Goal: Task Accomplishment & Management: Manage account settings

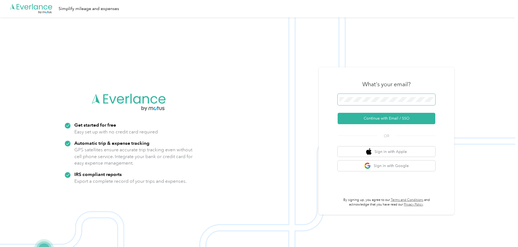
click at [360, 96] on span at bounding box center [387, 99] width 98 height 11
click at [391, 116] on button "Continue with Email / SSO" at bounding box center [387, 118] width 98 height 11
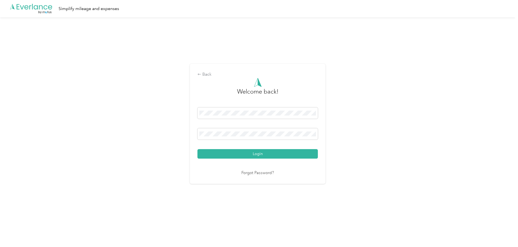
click at [261, 153] on button "Login" at bounding box center [258, 153] width 121 height 9
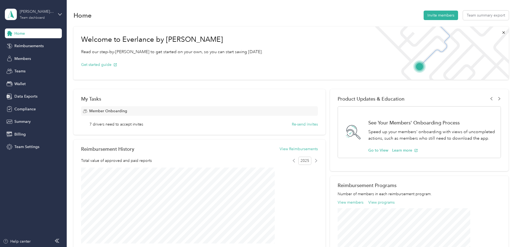
click at [49, 10] on div "[PERSON_NAME] Distributors" at bounding box center [37, 12] width 34 height 6
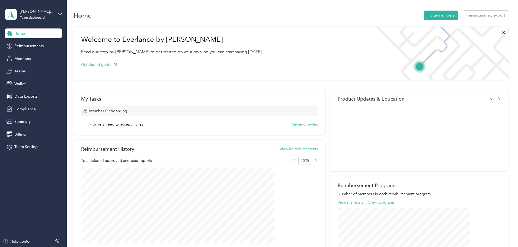
click at [55, 58] on div "Personal dashboard" at bounding box center [93, 56] width 168 height 9
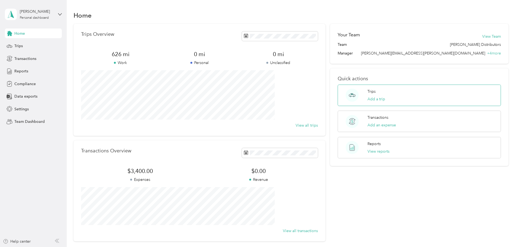
click at [346, 97] on circle at bounding box center [352, 95] width 13 height 13
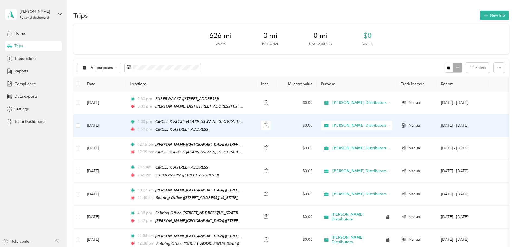
scroll to position [54, 0]
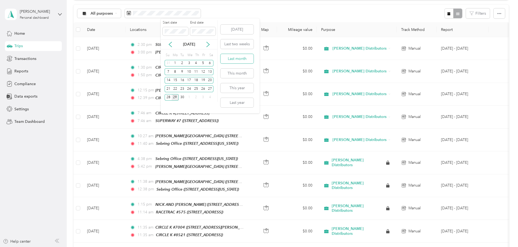
click at [239, 59] on button "Last month" at bounding box center [237, 58] width 33 height 9
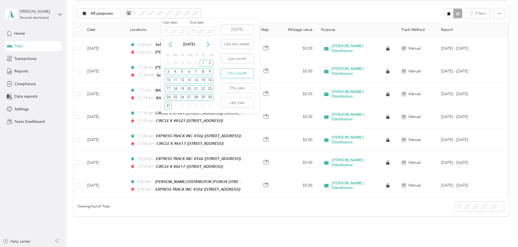
click at [242, 74] on button "This month" at bounding box center [237, 73] width 33 height 9
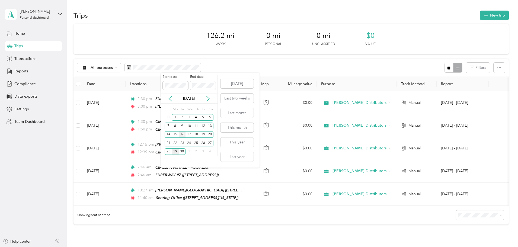
click at [182, 136] on div "16" at bounding box center [182, 134] width 7 height 7
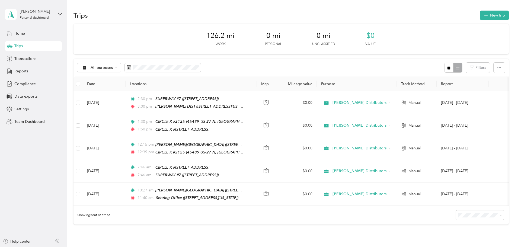
click at [276, 62] on div "All purposes Filters" at bounding box center [292, 68] width 436 height 18
click at [494, 71] on button "button" at bounding box center [499, 68] width 11 height 10
click at [474, 64] on div "126.2 mi Work 0 mi Personal 0 mi Unclassified $0 Value All purposes Filters Dat…" at bounding box center [292, 134] width 436 height 220
click at [483, 15] on icon "button" at bounding box center [486, 15] width 6 height 6
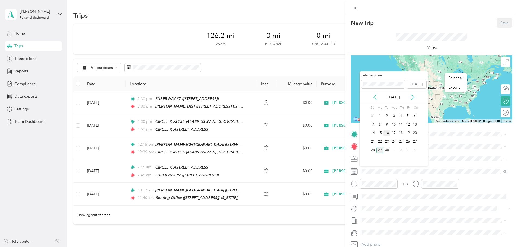
click at [388, 134] on div "16" at bounding box center [387, 133] width 7 height 7
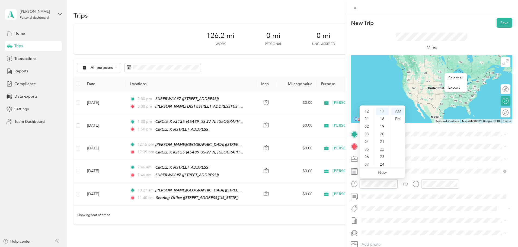
scroll to position [33, 0]
click at [367, 162] on div "11" at bounding box center [367, 163] width 13 height 8
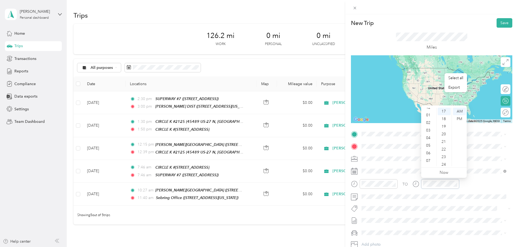
scroll to position [0, 0]
click at [428, 112] on div "12" at bounding box center [429, 112] width 13 height 8
click at [446, 163] on div "24" at bounding box center [444, 165] width 13 height 8
click at [460, 117] on div "PM" at bounding box center [459, 119] width 13 height 8
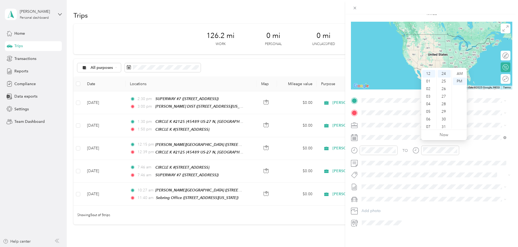
scroll to position [38, 0]
click at [422, 140] on div "TEAM [PERSON_NAME] DISTRIBUTOR POBOX [STREET_ADDRESS][US_STATE][PERSON_NAME]" at bounding box center [421, 141] width 99 height 13
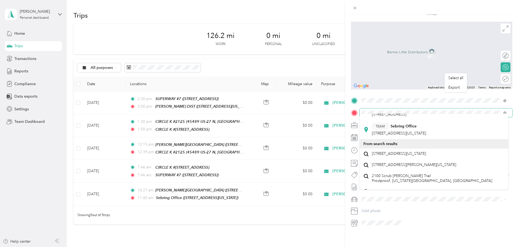
scroll to position [81, 0]
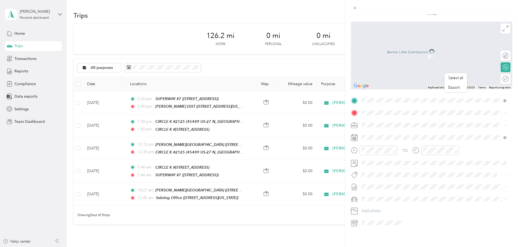
click at [420, 134] on span "[STREET_ADDRESS][US_STATE]" at bounding box center [399, 132] width 54 height 5
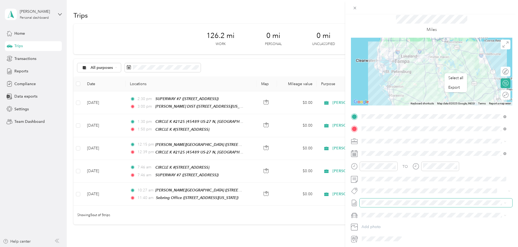
scroll to position [0, 0]
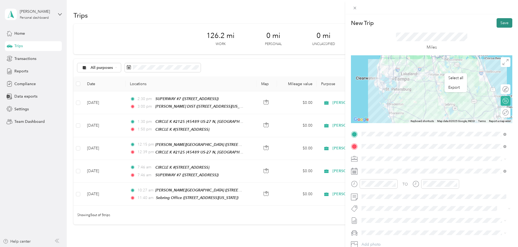
click at [501, 25] on button "Save" at bounding box center [505, 22] width 16 height 9
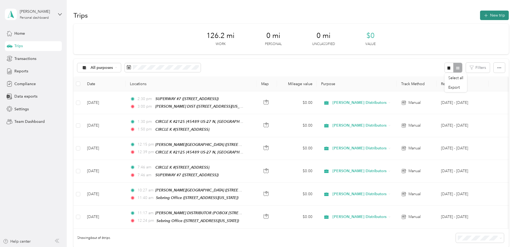
click at [480, 15] on button "New trip" at bounding box center [494, 15] width 29 height 9
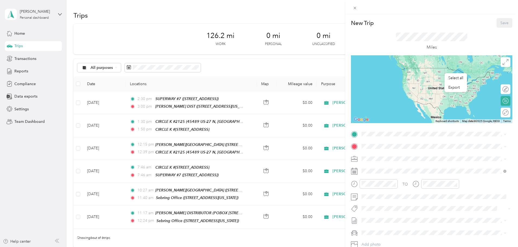
drag, startPoint x: 223, startPoint y: 228, endPoint x: 280, endPoint y: 229, distance: 56.7
click at [279, 230] on div "New Trip Save This trip cannot be edited because it is either under review, app…" at bounding box center [259, 123] width 518 height 247
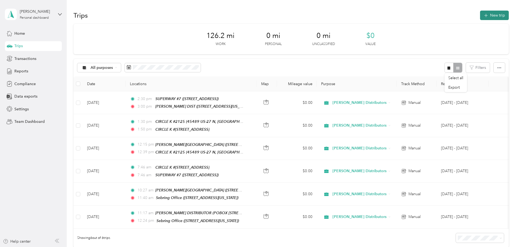
click at [480, 15] on button "New trip" at bounding box center [494, 15] width 29 height 9
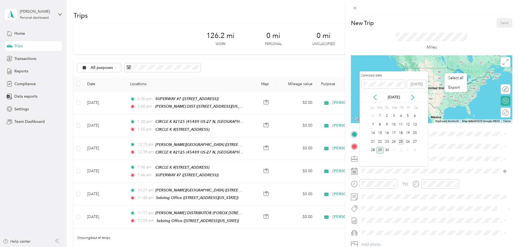
click at [399, 141] on div "25" at bounding box center [401, 141] width 7 height 7
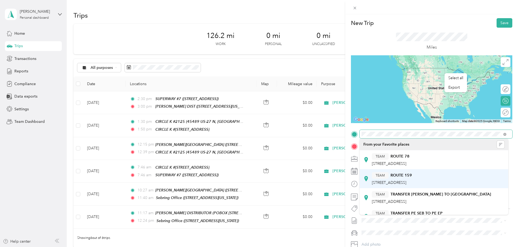
scroll to position [54, 0]
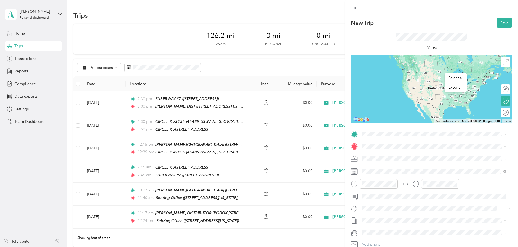
click at [417, 176] on div "TEAM Sebring Office" at bounding box center [399, 177] width 54 height 7
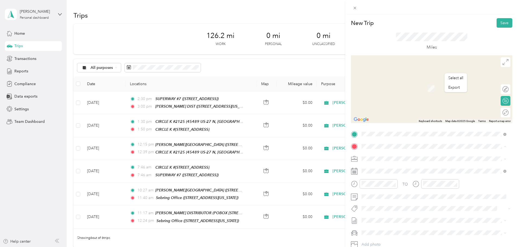
click at [414, 189] on strong "[PERSON_NAME] DISTRIBUTOR" at bounding box center [420, 188] width 58 height 5
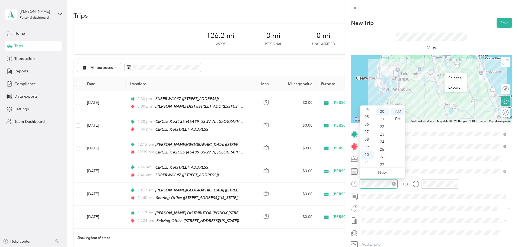
scroll to position [152, 0]
click at [366, 110] on div "04" at bounding box center [367, 110] width 13 height 8
click at [384, 114] on div "16" at bounding box center [382, 114] width 13 height 8
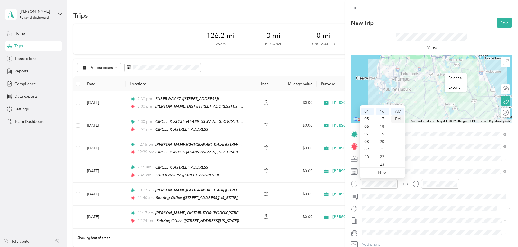
click at [397, 119] on div "PM" at bounding box center [398, 119] width 13 height 8
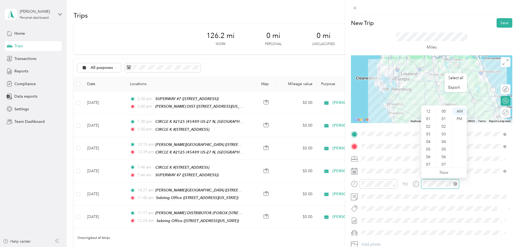
scroll to position [33, 0]
click at [430, 117] on div "05" at bounding box center [429, 117] width 13 height 8
click at [443, 160] on div "42" at bounding box center [444, 160] width 13 height 8
click at [457, 120] on div "PM" at bounding box center [459, 119] width 13 height 8
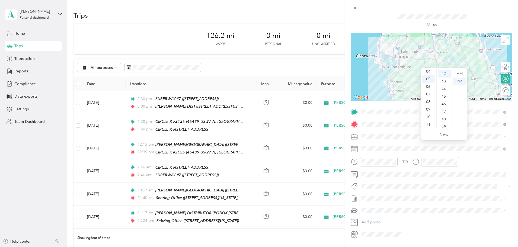
scroll to position [0, 0]
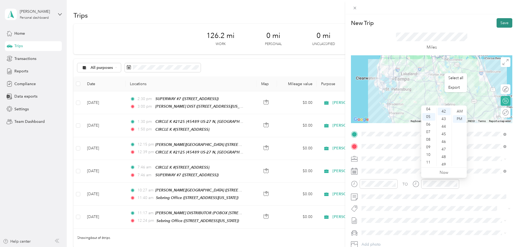
click at [503, 23] on button "Save" at bounding box center [505, 22] width 16 height 9
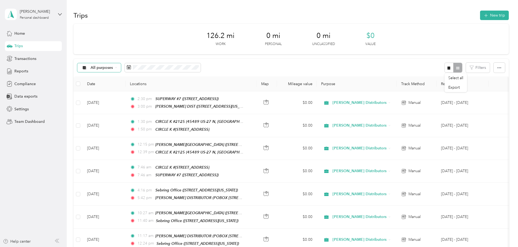
click at [113, 66] on span "All purposes" at bounding box center [102, 68] width 23 height 4
click at [134, 77] on span "All purposes" at bounding box center [154, 78] width 54 height 6
click at [113, 70] on span "All purposes" at bounding box center [102, 68] width 23 height 4
click at [214, 81] on th "Locations" at bounding box center [191, 84] width 131 height 15
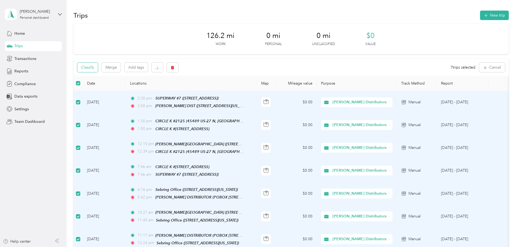
click at [98, 66] on button "Classify" at bounding box center [87, 67] width 21 height 9
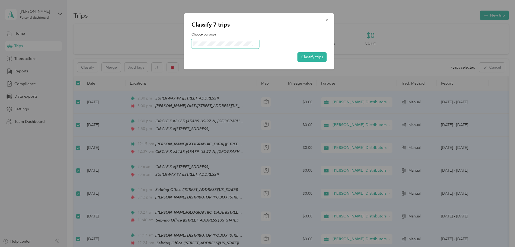
click at [255, 44] on icon at bounding box center [256, 44] width 2 height 2
click at [242, 54] on span "[PERSON_NAME] Distributors" at bounding box center [232, 53] width 54 height 6
click at [308, 56] on button "Classify trips" at bounding box center [312, 56] width 29 height 9
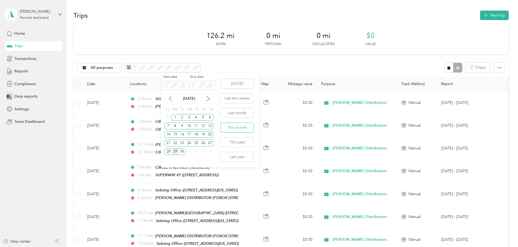
click at [238, 128] on button "This month" at bounding box center [237, 127] width 33 height 9
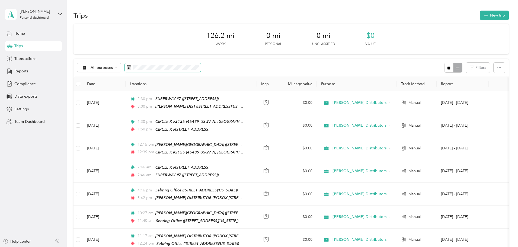
click at [201, 65] on span at bounding box center [163, 67] width 76 height 9
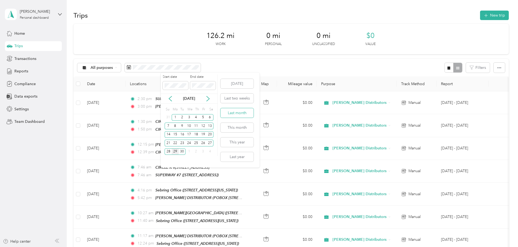
click at [241, 114] on button "Last month" at bounding box center [237, 112] width 33 height 9
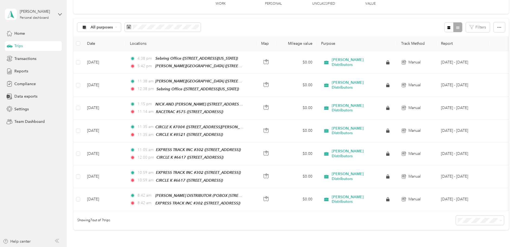
scroll to position [27, 0]
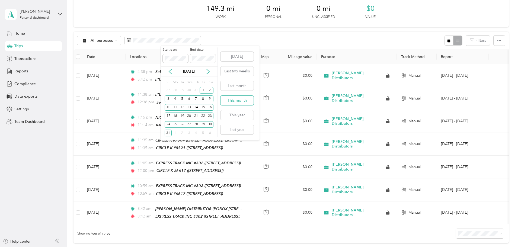
click at [233, 99] on button "This month" at bounding box center [237, 100] width 33 height 9
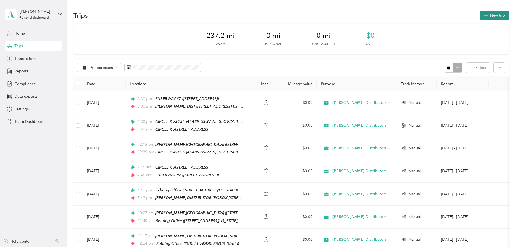
click at [480, 18] on button "New trip" at bounding box center [494, 15] width 29 height 9
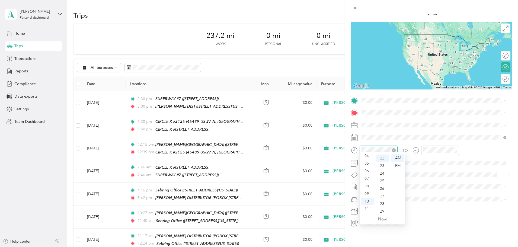
scroll to position [167, 0]
click at [195, 40] on div "New Trip Save This trip cannot be edited because it is either under review, app…" at bounding box center [259, 123] width 518 height 247
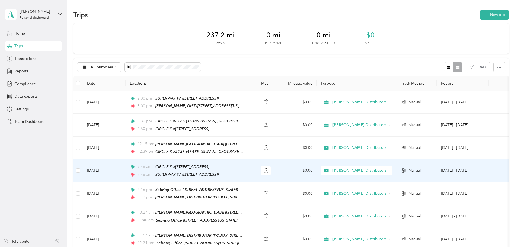
scroll to position [0, 0]
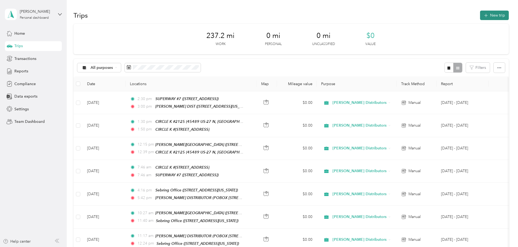
click at [483, 15] on icon "button" at bounding box center [486, 15] width 6 height 6
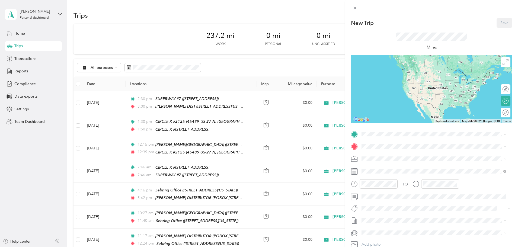
click at [414, 178] on div "TEAM [PERSON_NAME] DISTRIBUTOR" at bounding box center [421, 175] width 99 height 7
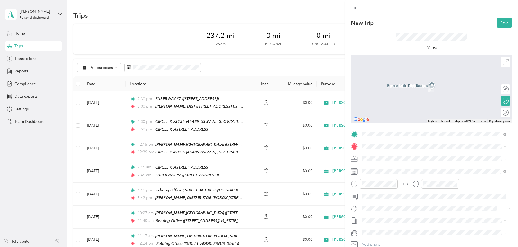
click at [148, 67] on div "New Trip Save This trip cannot be edited because it is either under review, app…" at bounding box center [259, 123] width 518 height 247
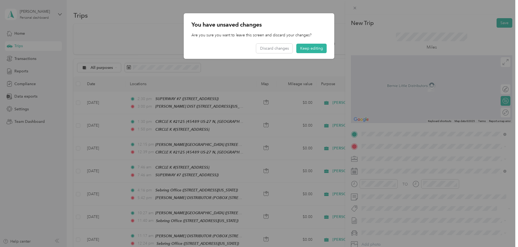
click at [151, 36] on div at bounding box center [259, 123] width 518 height 247
click at [319, 46] on button "Keep editing" at bounding box center [312, 48] width 30 height 9
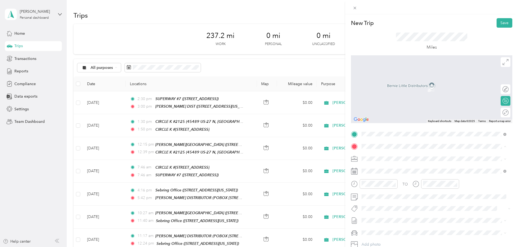
click at [511, 143] on form "New Trip Save This trip cannot be edited because it is either under review, app…" at bounding box center [432, 139] width 173 height 243
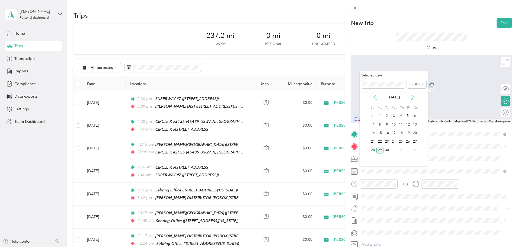
click at [376, 96] on icon at bounding box center [375, 97] width 5 height 5
click at [411, 96] on icon at bounding box center [412, 97] width 5 height 5
click at [377, 98] on icon at bounding box center [375, 97] width 5 height 5
click at [413, 97] on icon at bounding box center [412, 97] width 5 height 5
click at [395, 116] on div "3" at bounding box center [394, 116] width 7 height 7
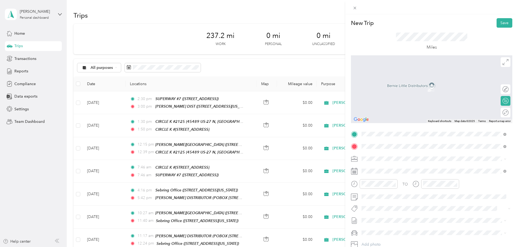
click at [417, 170] on strong "CIRCLE K #7033" at bounding box center [406, 169] width 30 height 5
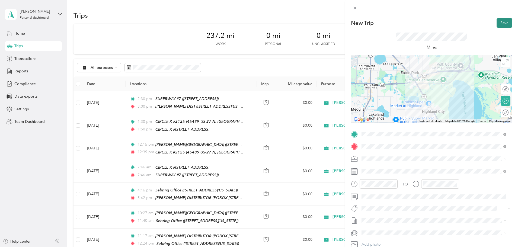
click at [500, 21] on button "Save" at bounding box center [505, 22] width 16 height 9
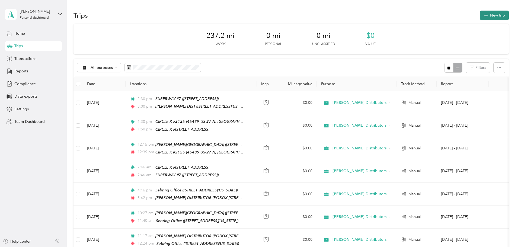
click at [480, 15] on button "New trip" at bounding box center [494, 15] width 29 height 9
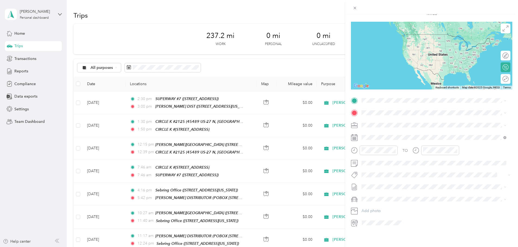
scroll to position [38, 0]
click at [398, 139] on div "TEAM [PERSON_NAME] DISTRIBUTOR" at bounding box center [421, 138] width 99 height 7
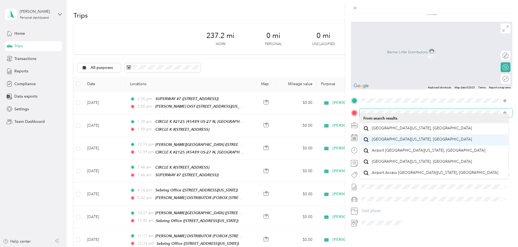
scroll to position [0, 0]
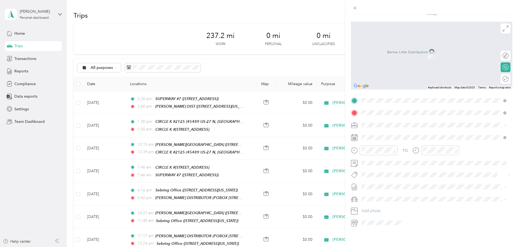
click at [428, 130] on span "[STREET_ADDRESS][PERSON_NAME][US_STATE]" at bounding box center [414, 128] width 84 height 5
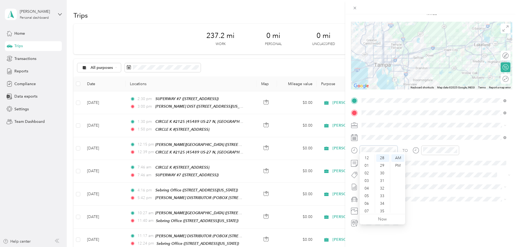
scroll to position [33, 0]
click at [357, 8] on icon at bounding box center [355, 8] width 5 height 5
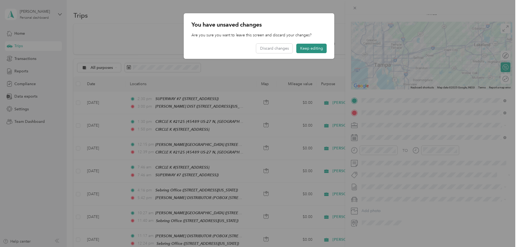
click at [305, 49] on button "Keep editing" at bounding box center [312, 48] width 30 height 9
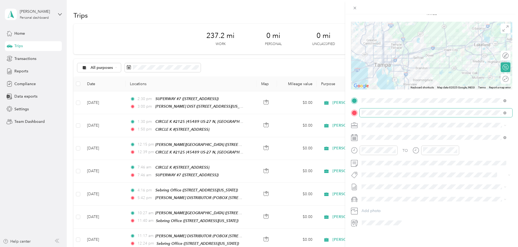
scroll to position [0, 0]
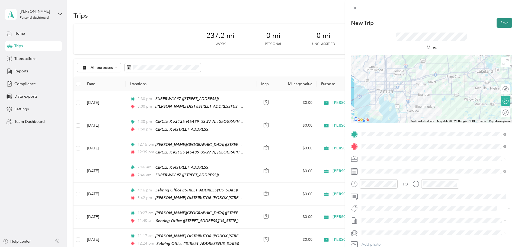
click at [503, 23] on button "Save" at bounding box center [505, 22] width 16 height 9
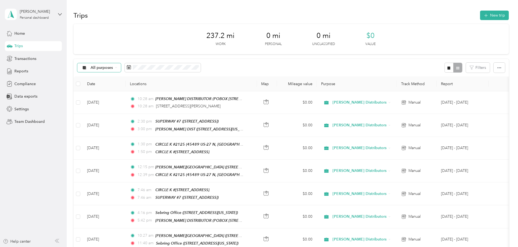
click at [86, 68] on icon at bounding box center [85, 68] width 4 height 4
click at [201, 84] on th "Locations" at bounding box center [191, 84] width 131 height 15
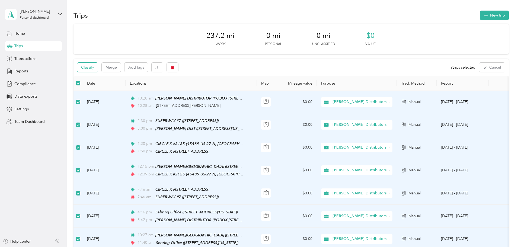
click at [98, 68] on button "Classify" at bounding box center [87, 67] width 21 height 9
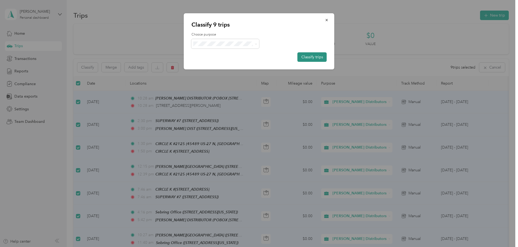
click at [312, 56] on button "Classify trips" at bounding box center [312, 56] width 29 height 9
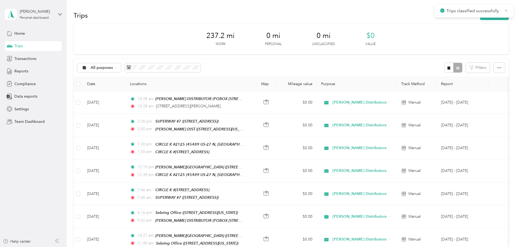
click at [507, 12] on icon at bounding box center [506, 10] width 4 height 5
click at [29, 36] on div "Home" at bounding box center [33, 33] width 57 height 10
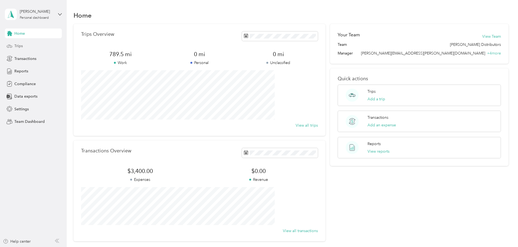
click at [28, 45] on div "Trips" at bounding box center [33, 46] width 57 height 10
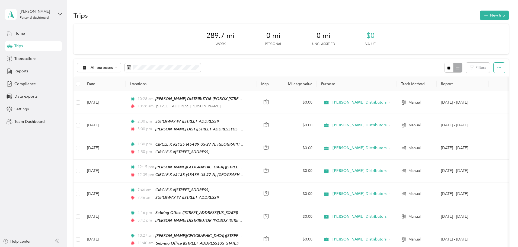
click at [498, 68] on icon "button" at bounding box center [500, 68] width 4 height 4
click at [481, 72] on div "289.7 mi Work 0 mi Personal 0 mi Unclassified $0 Value All purposes Filters Dat…" at bounding box center [292, 179] width 436 height 311
click at [490, 59] on div "289.7 mi Work 0 mi Personal 0 mi Unclassified $0 Value All purposes Filters Dat…" at bounding box center [292, 179] width 436 height 311
click at [477, 54] on div "289.7 mi Work 0 mi Personal 0 mi Unclassified $0 Value All purposes Filters Dat…" at bounding box center [292, 179] width 436 height 311
click at [445, 69] on div at bounding box center [454, 68] width 18 height 10
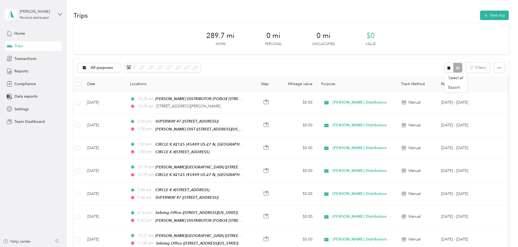
click at [486, 70] on div "289.7 mi Work 0 mi Personal 0 mi Unclassified $0 Value All purposes Filters Dat…" at bounding box center [292, 179] width 436 height 311
click at [498, 68] on icon "button" at bounding box center [500, 67] width 4 height 1
click at [31, 34] on div "Home" at bounding box center [33, 33] width 57 height 10
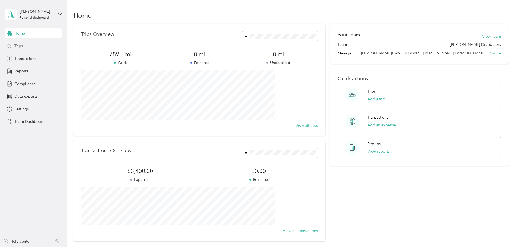
click at [28, 46] on div "Trips" at bounding box center [33, 46] width 57 height 10
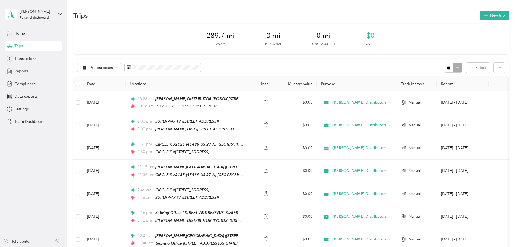
click at [26, 69] on span "Reports" at bounding box center [21, 71] width 14 height 6
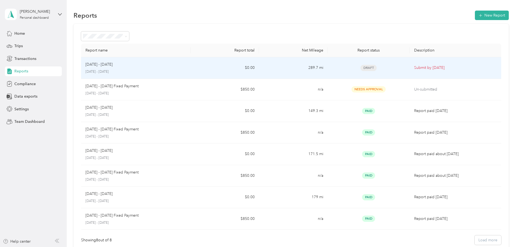
click at [136, 68] on div "[DATE] - [DATE] [DATE] - [DATE]" at bounding box center [135, 68] width 101 height 13
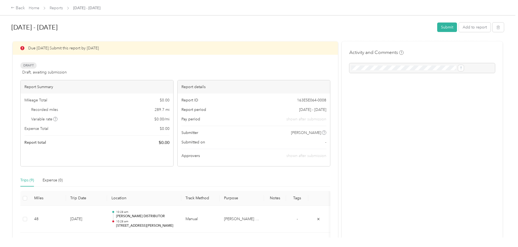
click at [34, 180] on div "Trips (9)" at bounding box center [27, 181] width 14 height 6
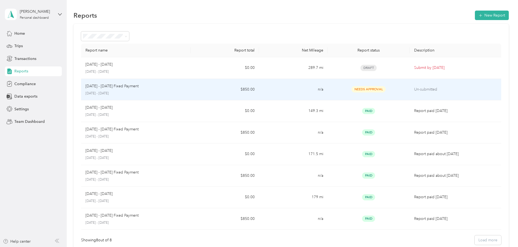
click at [360, 88] on span "Needs Approval" at bounding box center [369, 89] width 34 height 6
